Goal: Check status

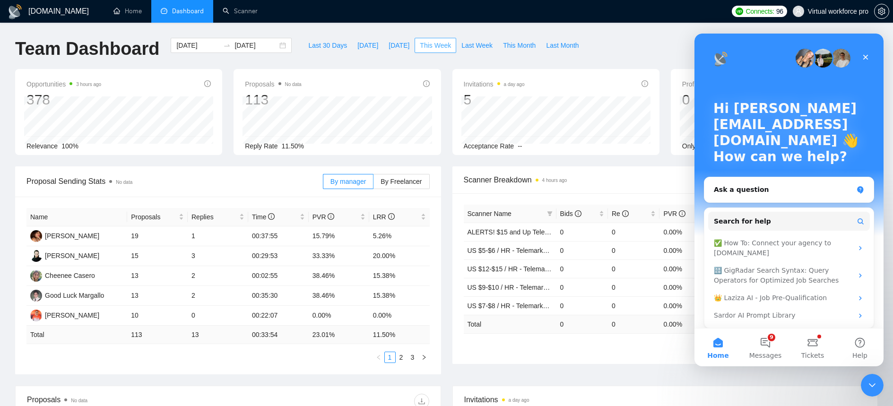
click at [439, 47] on span "This Week" at bounding box center [435, 45] width 31 height 10
click at [383, 48] on button "[DATE]" at bounding box center [398, 45] width 31 height 15
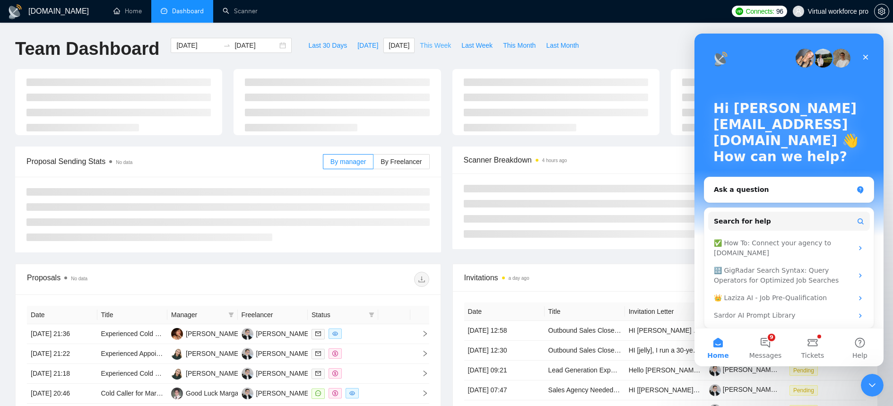
type input "[DATE]"
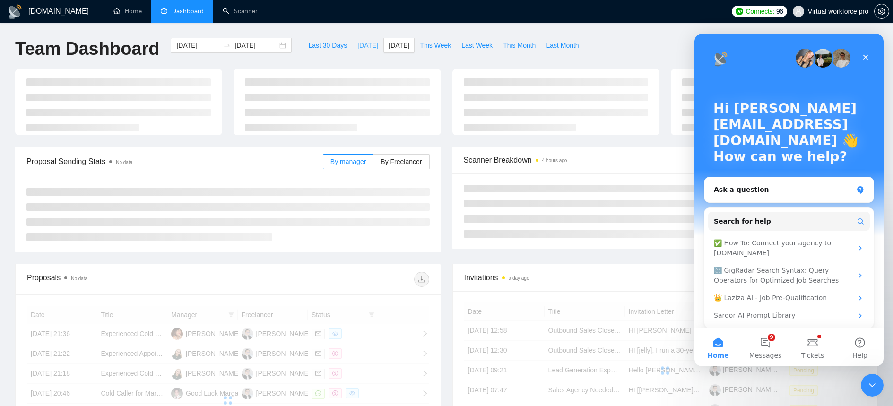
click at [365, 44] on span "[DATE]" at bounding box center [367, 45] width 21 height 10
type input "[DATE]"
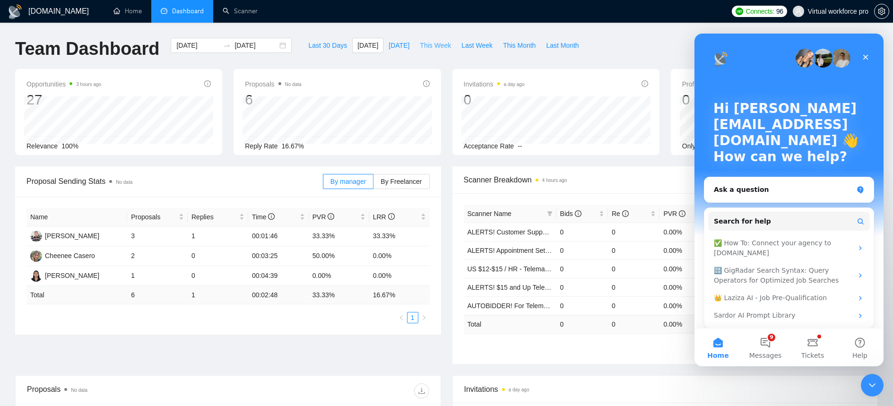
click at [441, 49] on span "This Week" at bounding box center [435, 45] width 31 height 10
type input "[DATE]"
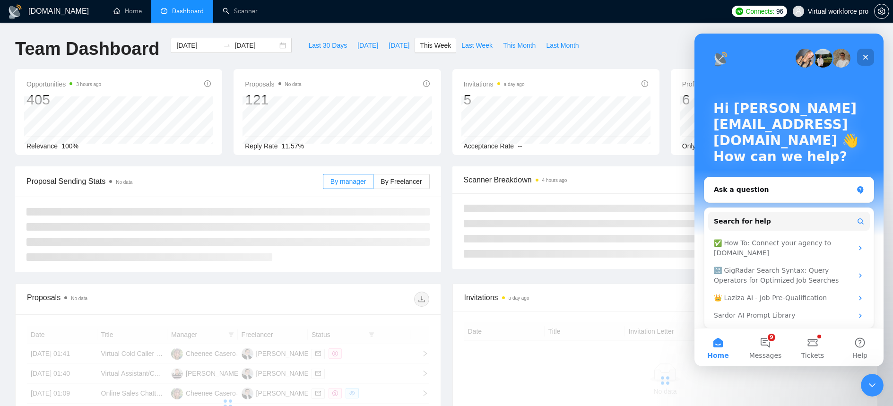
click at [861, 59] on div "Close" at bounding box center [865, 57] width 17 height 17
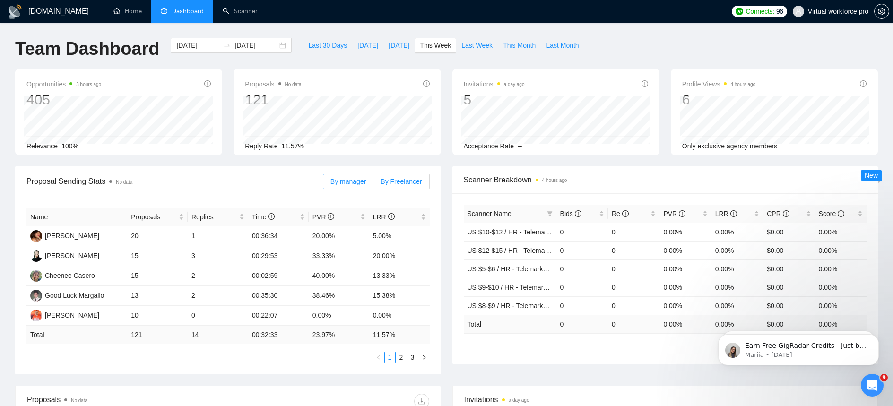
click at [400, 184] on span "By Freelancer" at bounding box center [401, 182] width 41 height 8
click at [374, 184] on input "By Freelancer" at bounding box center [374, 184] width 0 height 0
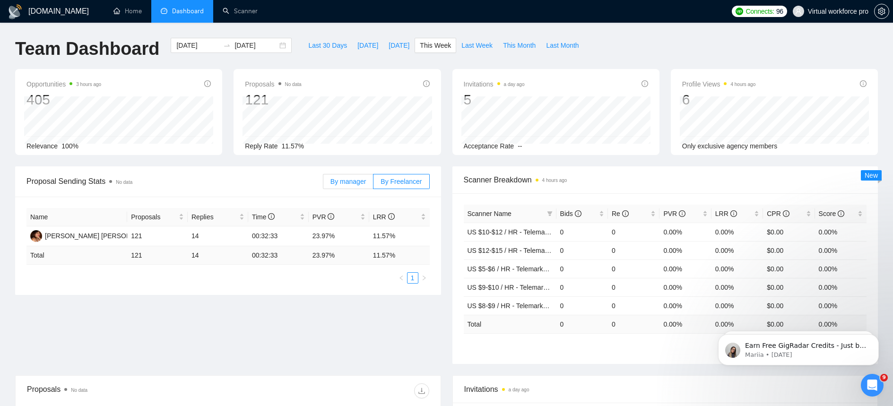
click at [367, 186] on label "By manager" at bounding box center [348, 181] width 51 height 15
click at [323, 184] on input "By manager" at bounding box center [323, 184] width 0 height 0
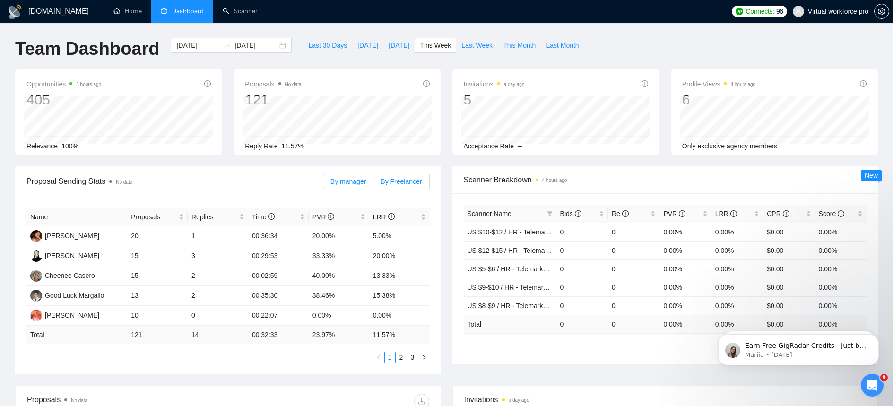
click at [395, 184] on span "By Freelancer" at bounding box center [401, 182] width 41 height 8
click at [374, 184] on input "By Freelancer" at bounding box center [374, 184] width 0 height 0
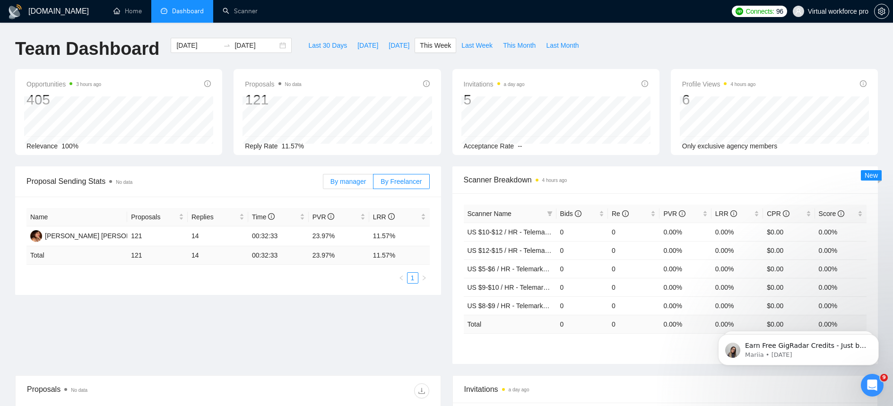
click at [345, 183] on span "By manager" at bounding box center [348, 182] width 35 height 8
click at [323, 184] on input "By manager" at bounding box center [323, 184] width 0 height 0
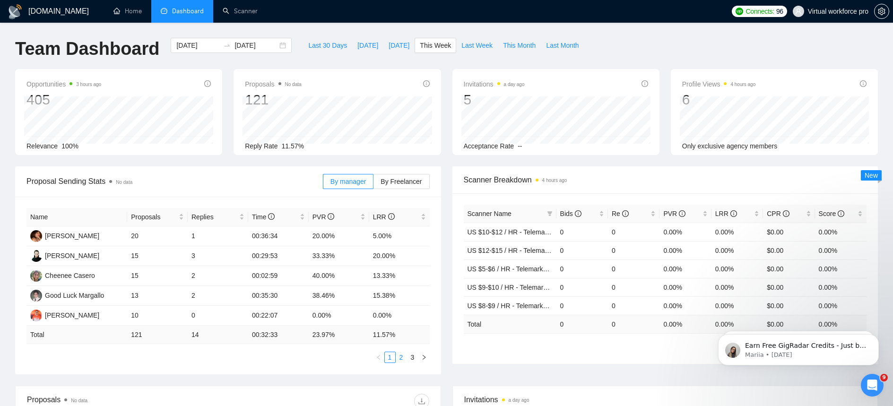
click at [402, 358] on link "2" at bounding box center [401, 357] width 10 height 10
click at [411, 358] on link "3" at bounding box center [413, 357] width 10 height 10
